Goal: Learn about a topic

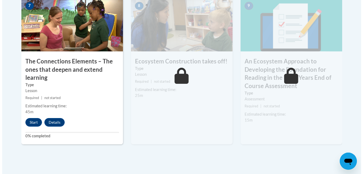
scroll to position [494, 0]
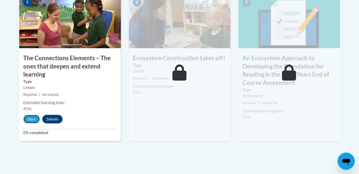
click at [32, 121] on button "Start" at bounding box center [31, 119] width 17 height 9
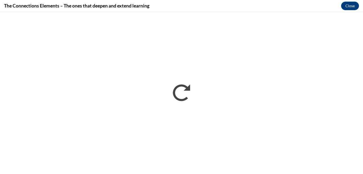
scroll to position [0, 0]
